Goal: Use online tool/utility: Utilize a website feature to perform a specific function

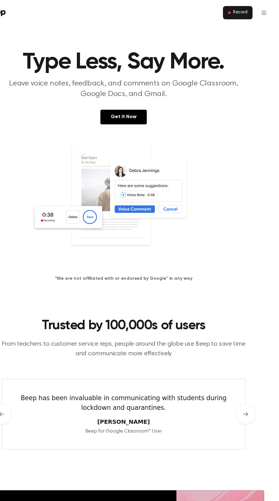
click at [244, 11] on span "Record" at bounding box center [243, 11] width 13 height 5
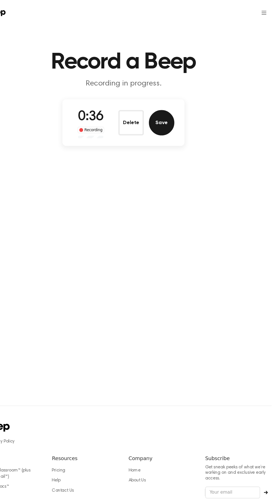
click at [178, 107] on button "Save" at bounding box center [173, 110] width 23 height 23
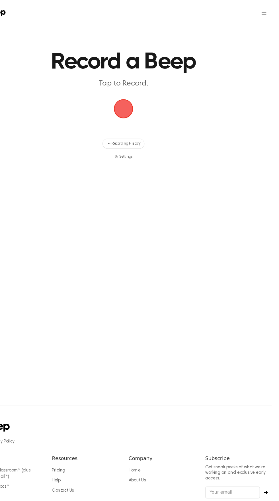
click at [135, 100] on span "button" at bounding box center [139, 98] width 16 height 16
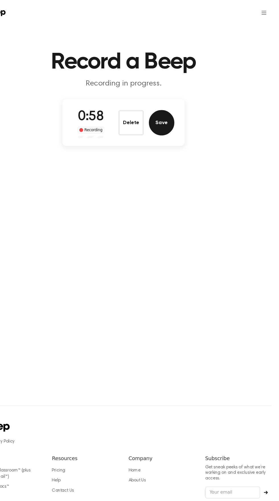
click at [171, 113] on button "Save" at bounding box center [173, 110] width 23 height 23
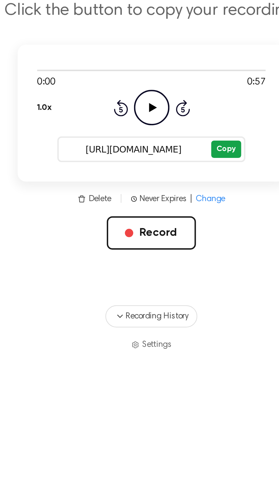
click at [170, 132] on button "Copy" at bounding box center [170, 131] width 12 height 7
